Goal: Find specific page/section: Find specific page/section

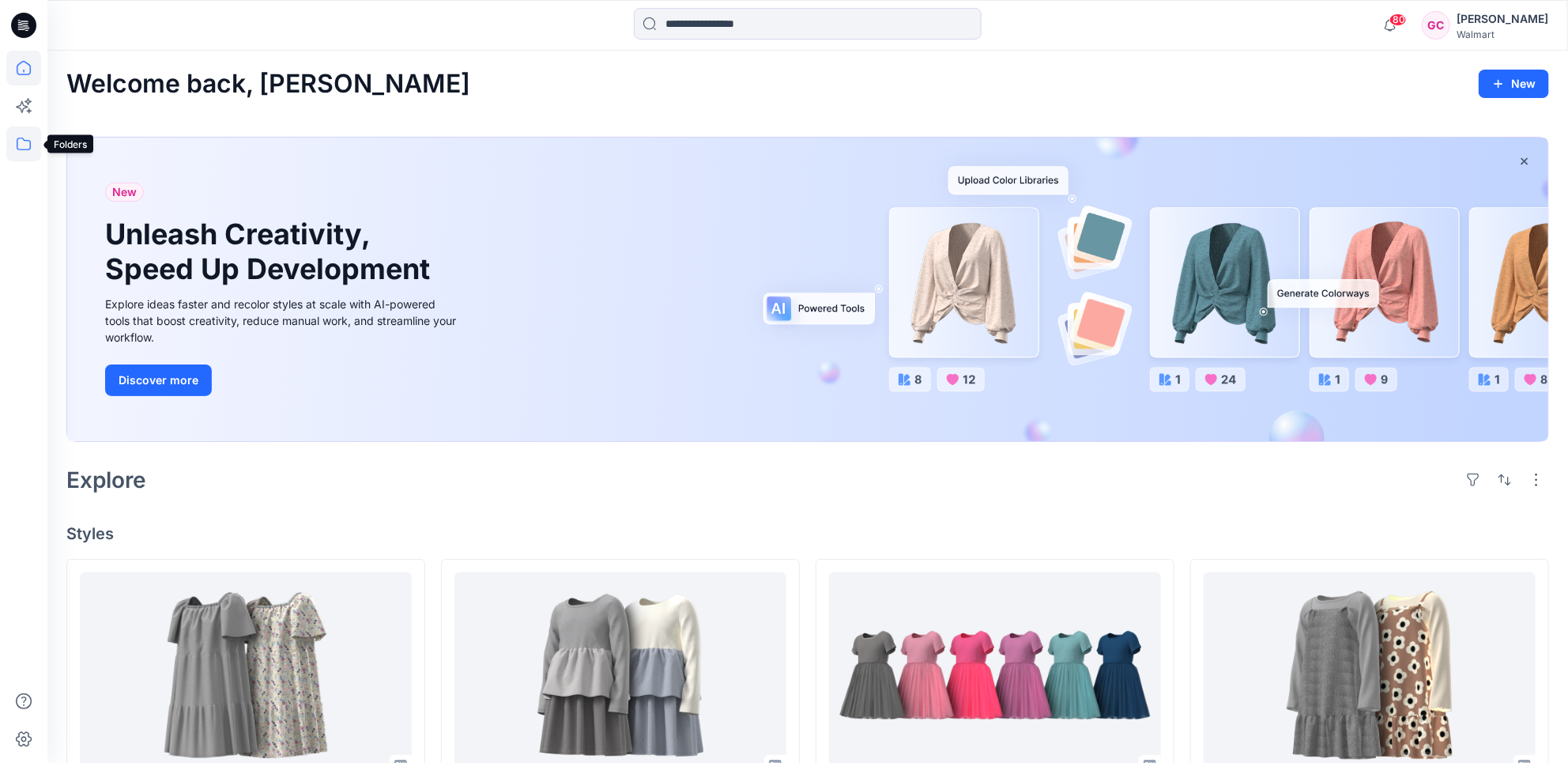
click at [28, 148] on icon at bounding box center [24, 144] width 35 height 35
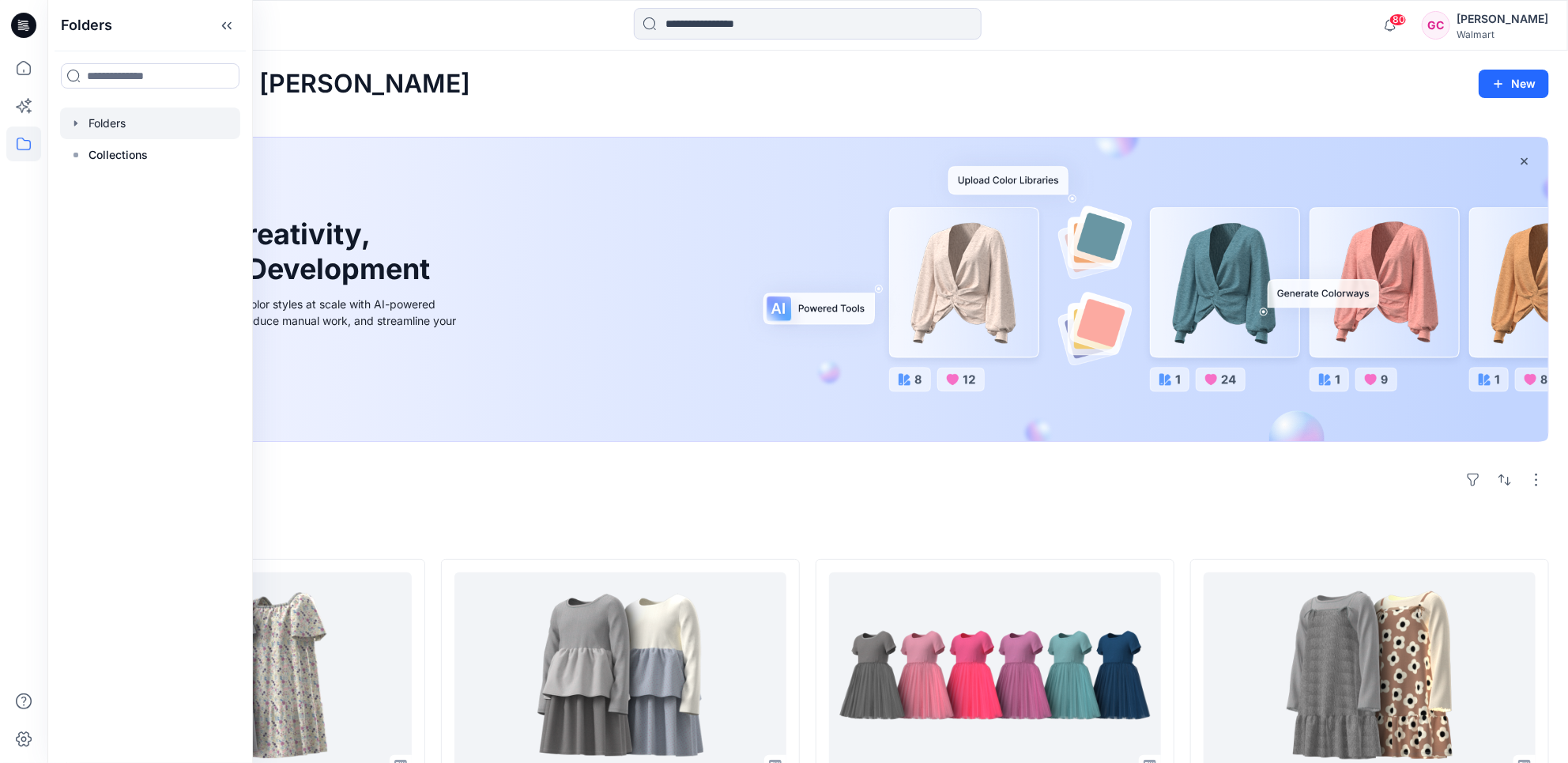
click at [125, 122] on div at bounding box center [150, 123] width 180 height 32
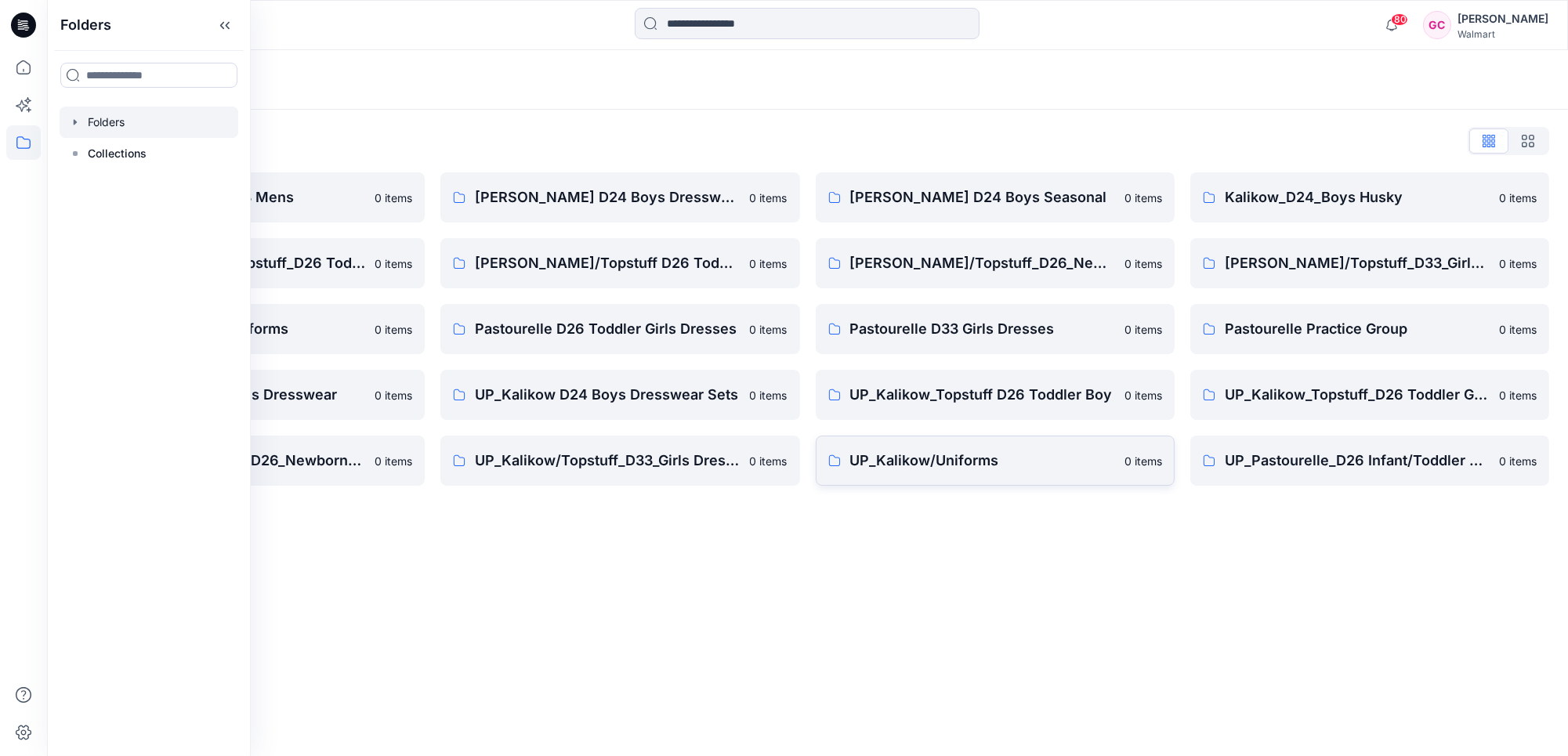
click at [962, 445] on link "UP_Kalikow/Uniforms 0 items" at bounding box center [995, 461] width 359 height 50
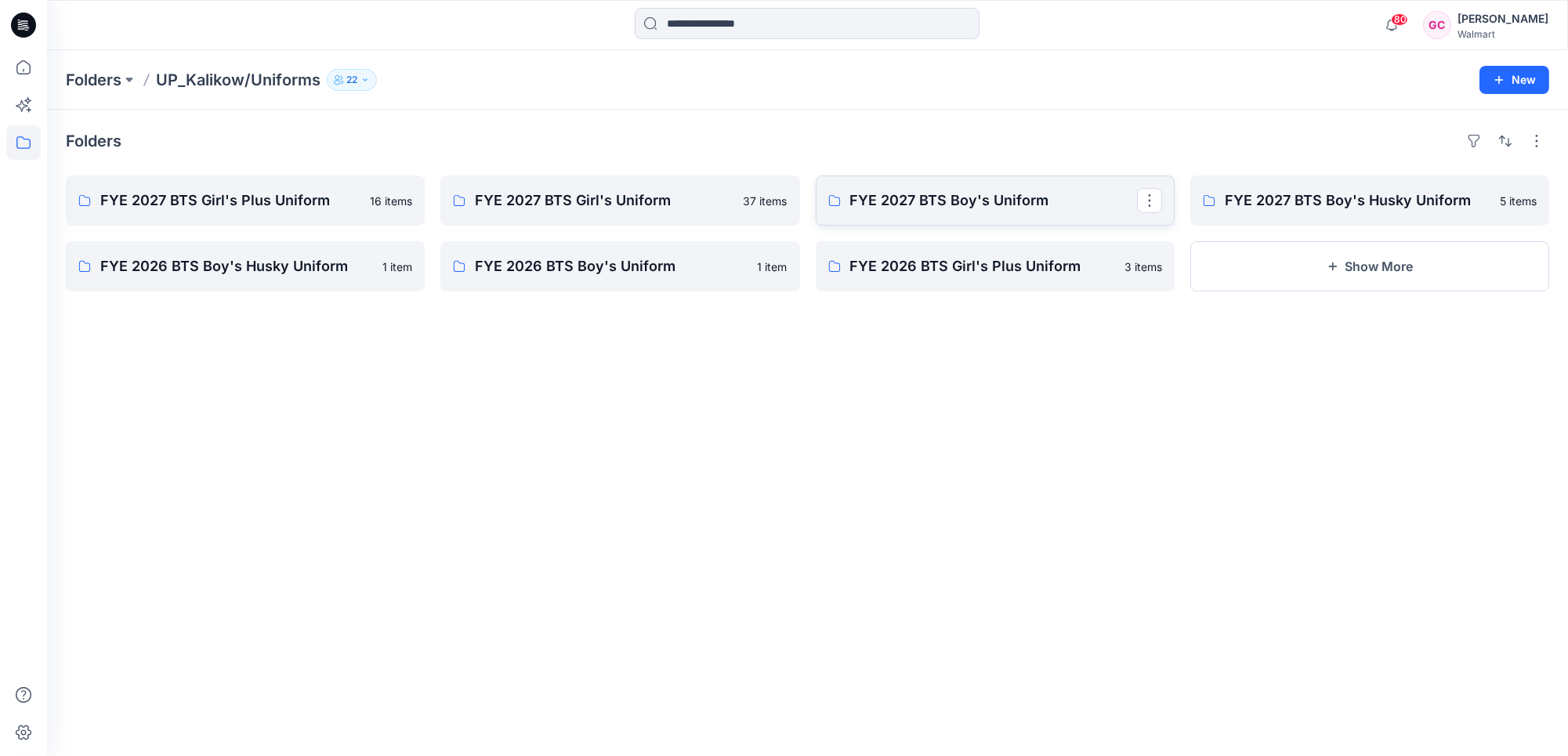
click at [968, 198] on p "FYE 2027 BTS Boy's Uniform" at bounding box center [994, 200] width 287 height 22
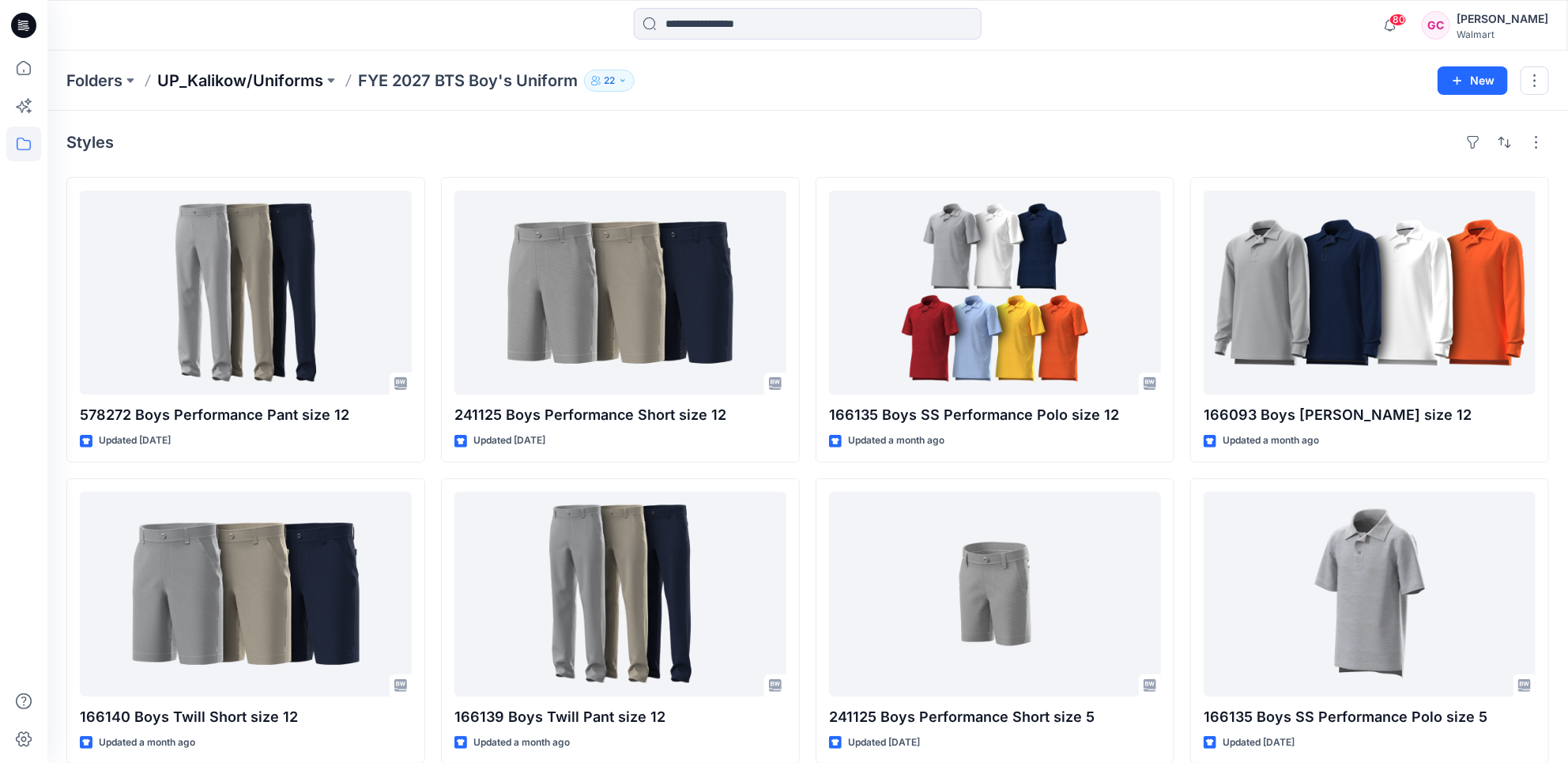
click at [238, 83] on p "UP_Kalikow/Uniforms" at bounding box center [240, 80] width 166 height 22
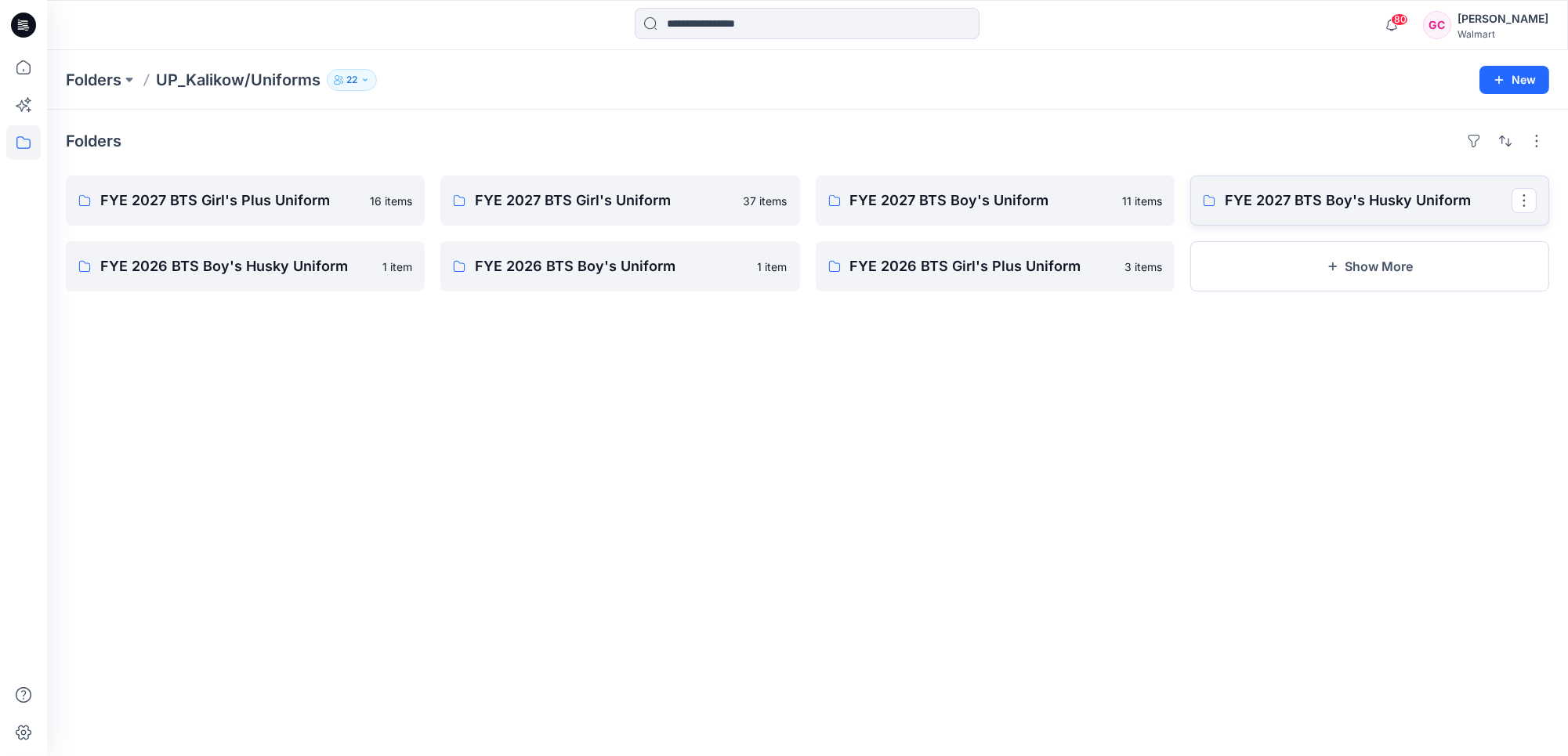
click at [1321, 202] on p "FYE 2027 BTS Boy's Husky Uniform" at bounding box center [1369, 200] width 287 height 22
